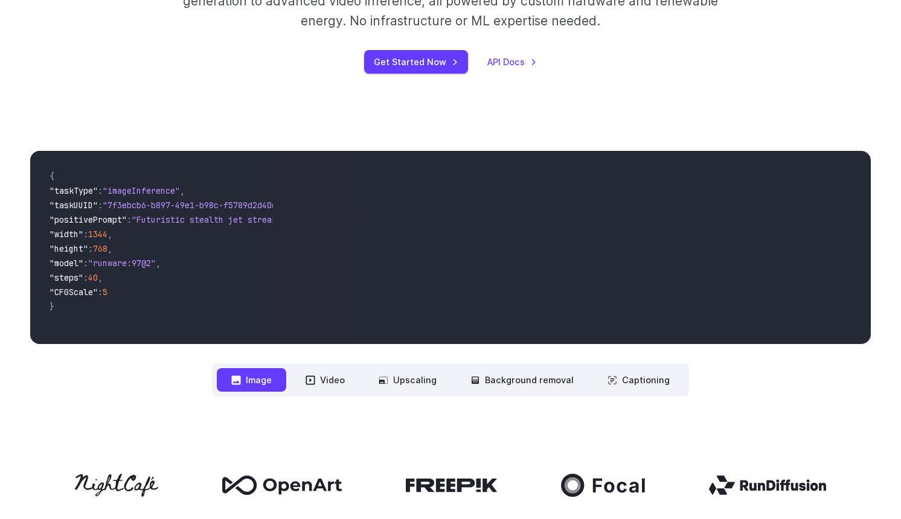
scroll to position [304, 0]
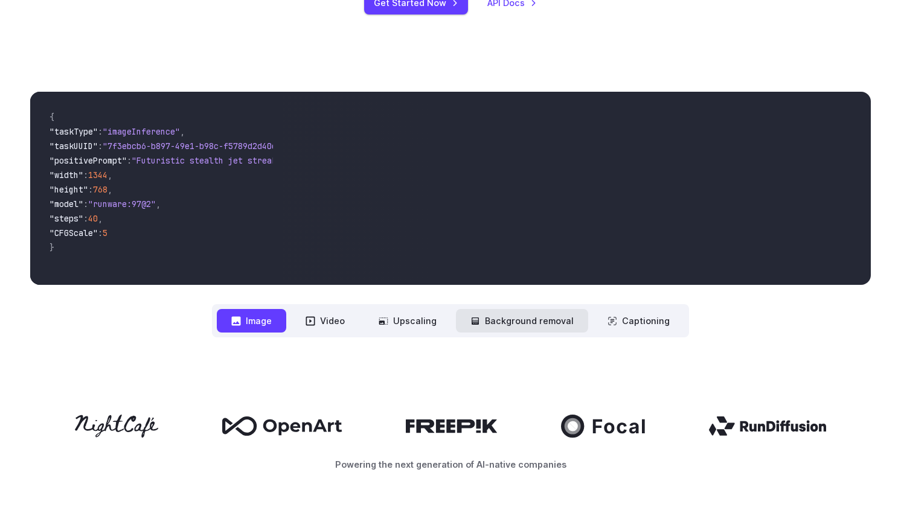
click at [520, 327] on button "Background removal" at bounding box center [522, 321] width 132 height 24
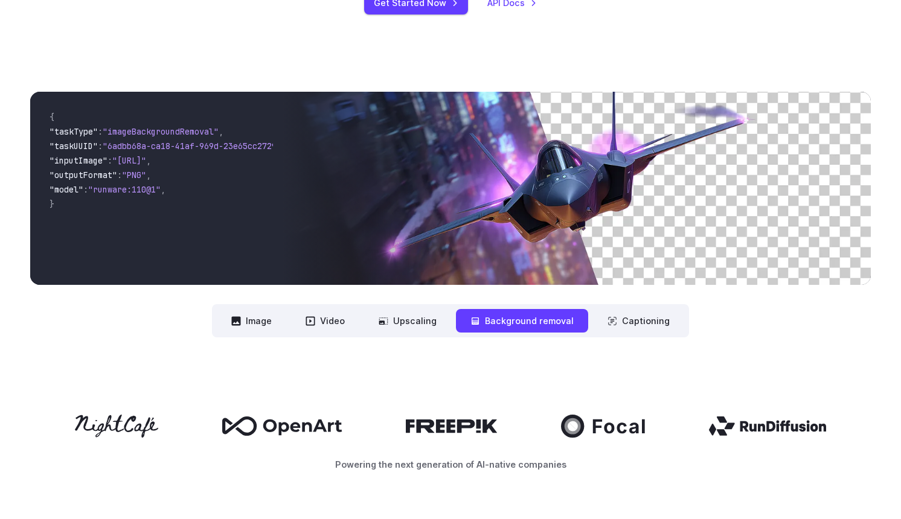
scroll to position [0, 0]
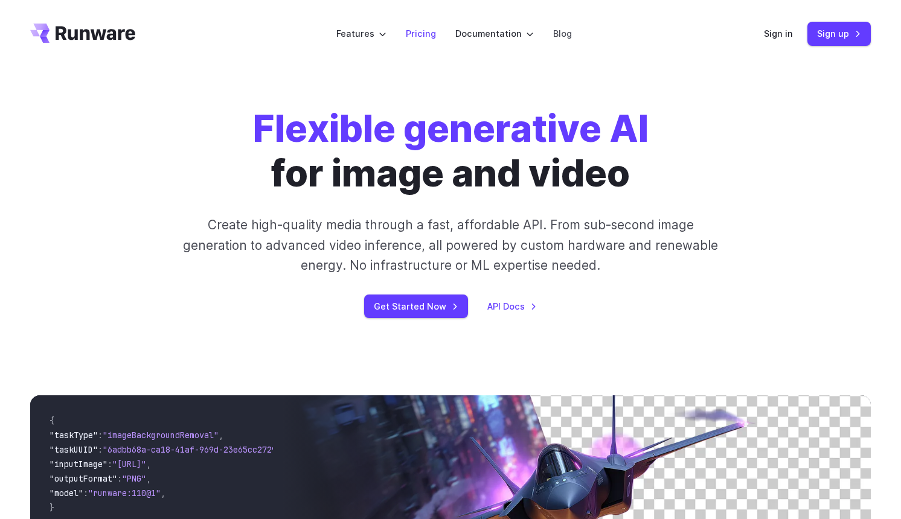
click at [423, 33] on link "Pricing" at bounding box center [421, 34] width 30 height 14
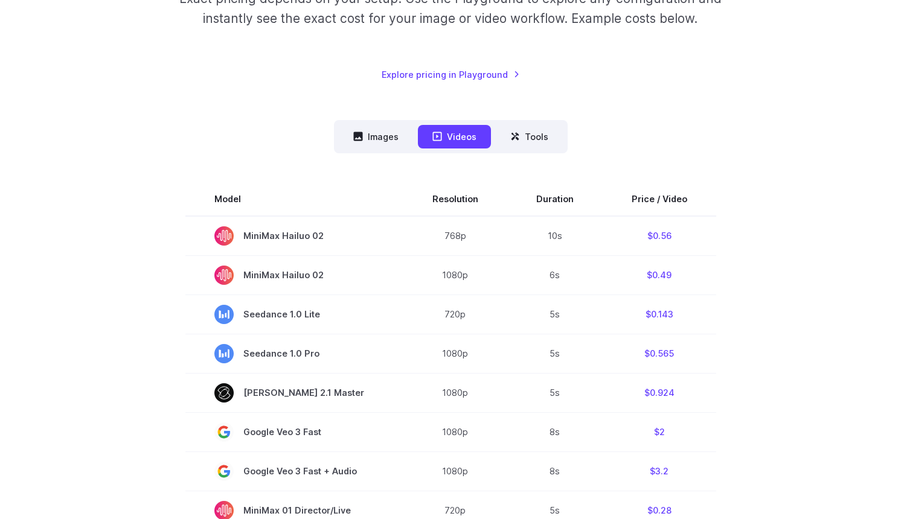
scroll to position [243, 0]
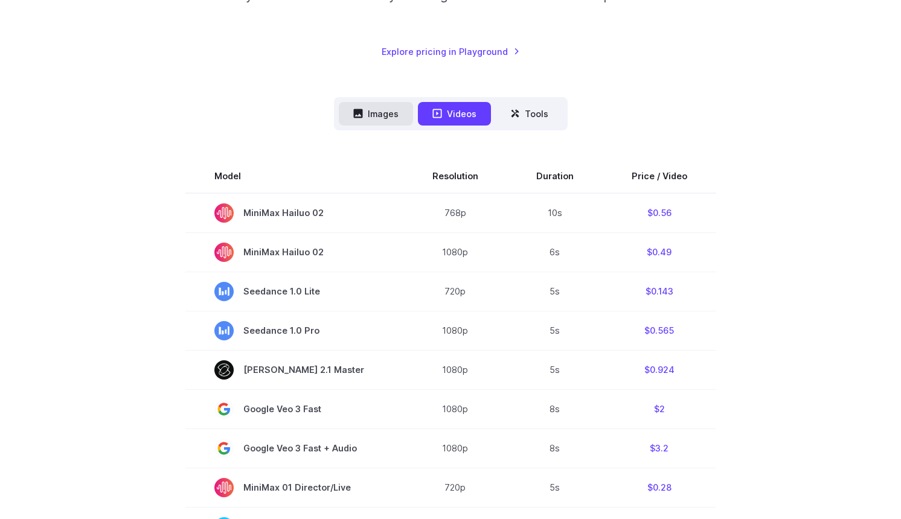
click at [397, 123] on button "Images" at bounding box center [376, 114] width 74 height 24
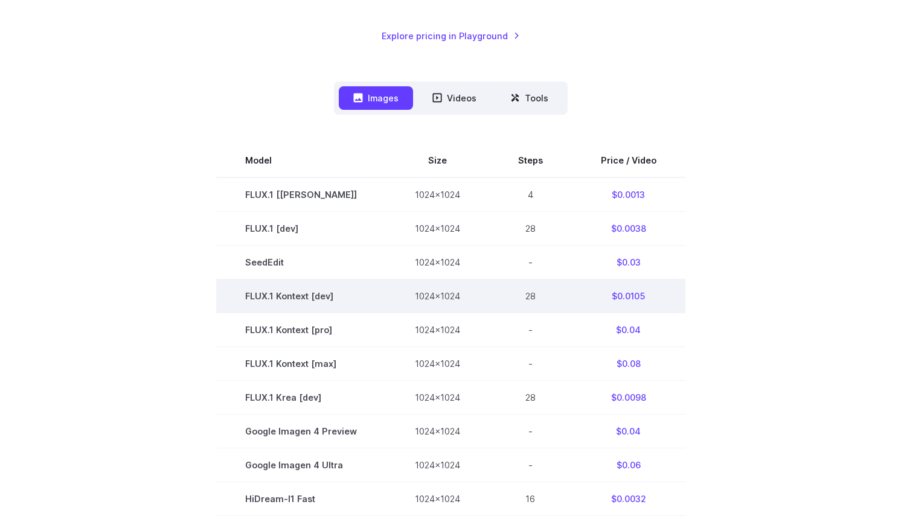
scroll to position [129, 0]
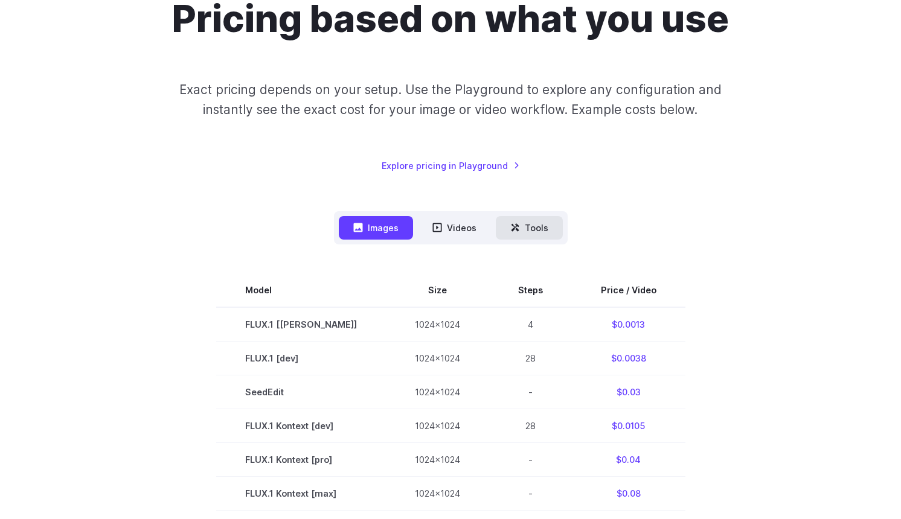
click at [531, 234] on button "Tools" at bounding box center [529, 228] width 67 height 24
